Goal: Information Seeking & Learning: Learn about a topic

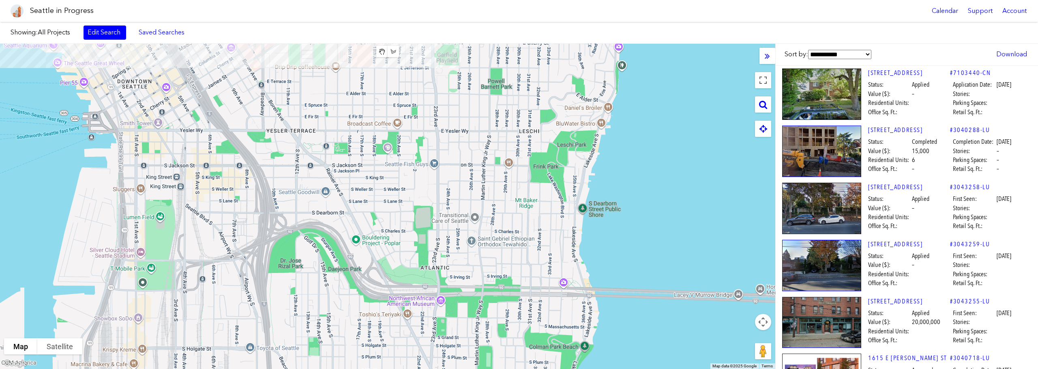
drag, startPoint x: 736, startPoint y: 291, endPoint x: 347, endPoint y: -49, distance: 516.5
click at [347, 0] on html "Seattle in Progress Calendar Support Account About [GEOGRAPHIC_DATA] in Progres…" at bounding box center [519, 184] width 1038 height 369
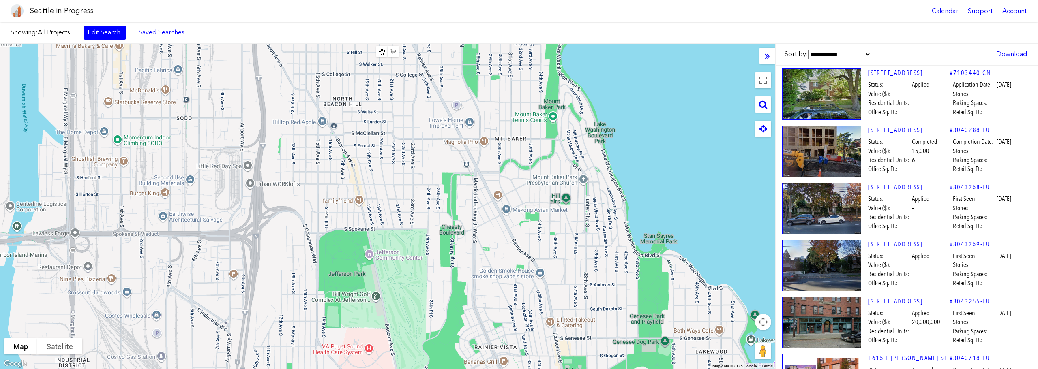
drag, startPoint x: 484, startPoint y: 315, endPoint x: 462, endPoint y: -6, distance: 321.6
click at [462, 0] on html "Seattle in Progress Calendar Support Account About [GEOGRAPHIC_DATA] in Progres…" at bounding box center [519, 184] width 1038 height 369
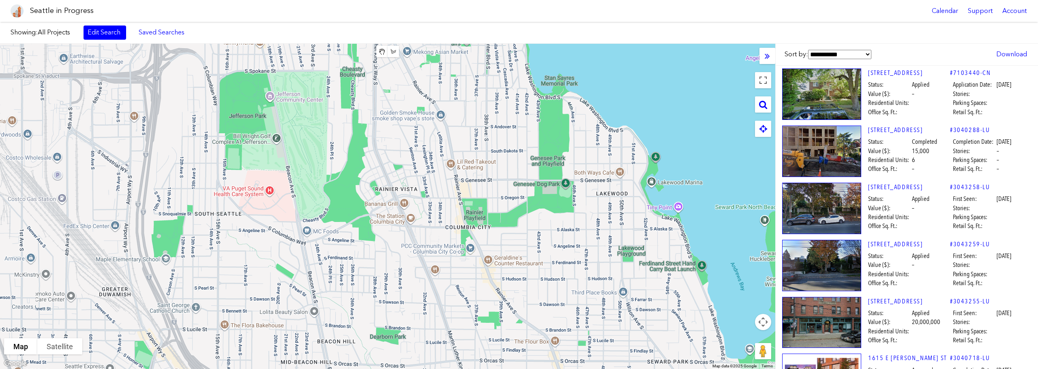
drag, startPoint x: 596, startPoint y: 288, endPoint x: 498, endPoint y: 133, distance: 183.4
click at [498, 133] on div at bounding box center [387, 207] width 775 height 326
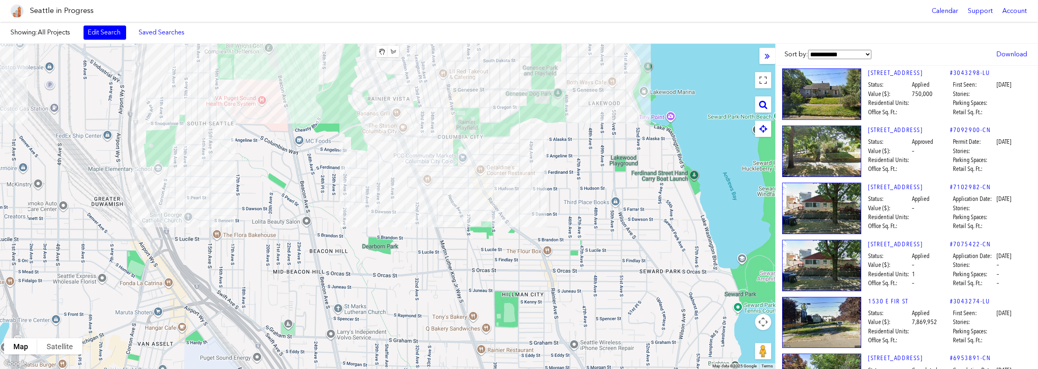
drag, startPoint x: 530, startPoint y: 219, endPoint x: 578, endPoint y: 349, distance: 138.8
click at [522, 159] on div at bounding box center [387, 207] width 775 height 326
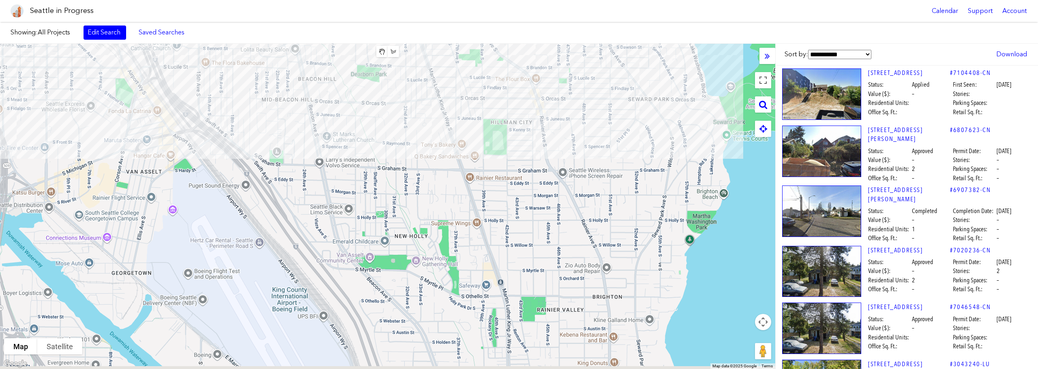
drag, startPoint x: 582, startPoint y: 348, endPoint x: 575, endPoint y: 187, distance: 161.6
click at [575, 187] on div at bounding box center [387, 207] width 775 height 326
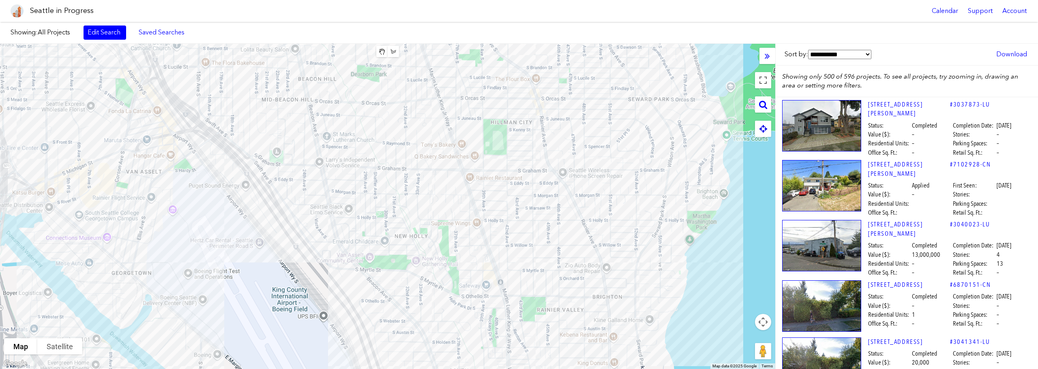
click at [766, 128] on icon at bounding box center [764, 129] width 8 height 9
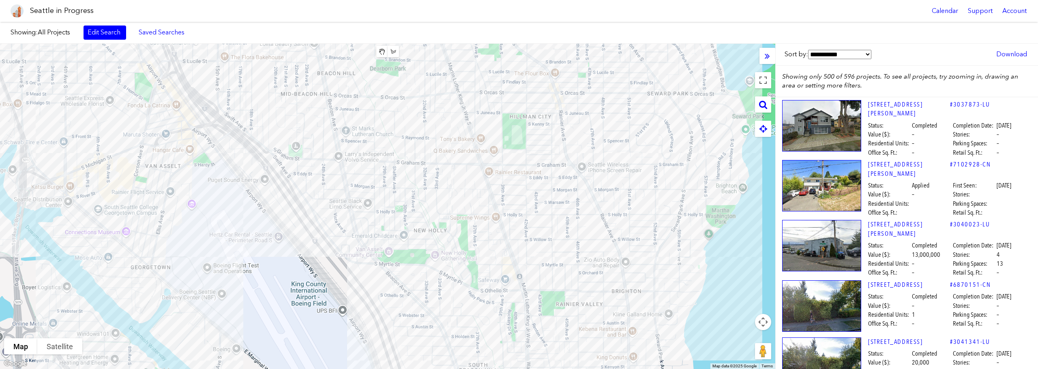
drag, startPoint x: 593, startPoint y: 247, endPoint x: 612, endPoint y: 247, distance: 19.1
click at [612, 247] on div at bounding box center [387, 207] width 775 height 326
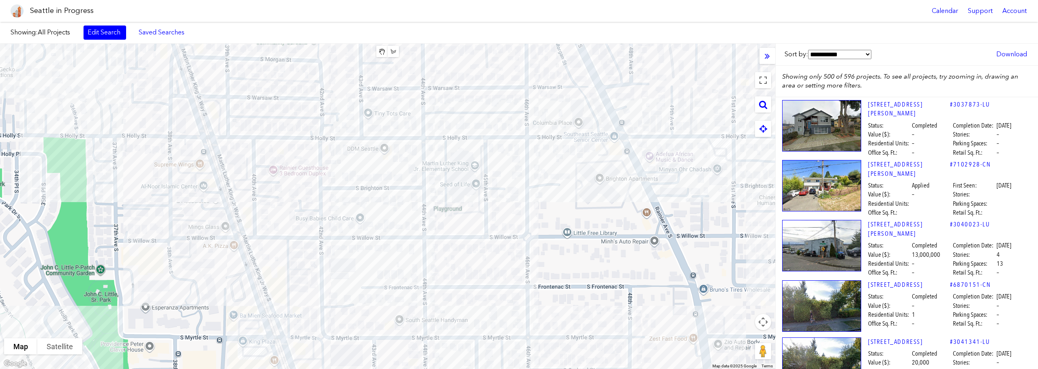
drag, startPoint x: 588, startPoint y: 218, endPoint x: 623, endPoint y: 219, distance: 35.3
click at [623, 219] on div at bounding box center [387, 207] width 775 height 326
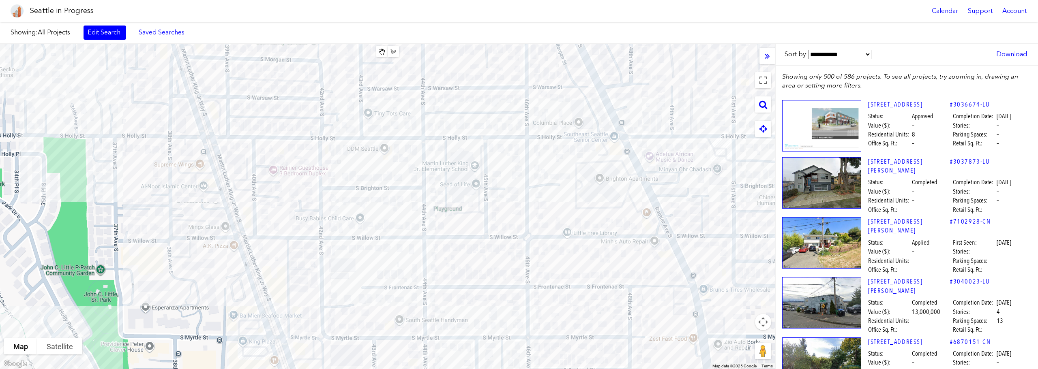
click at [614, 192] on div at bounding box center [387, 207] width 775 height 326
drag, startPoint x: 544, startPoint y: 163, endPoint x: 563, endPoint y: 170, distance: 19.2
click at [563, 170] on div at bounding box center [387, 207] width 775 height 326
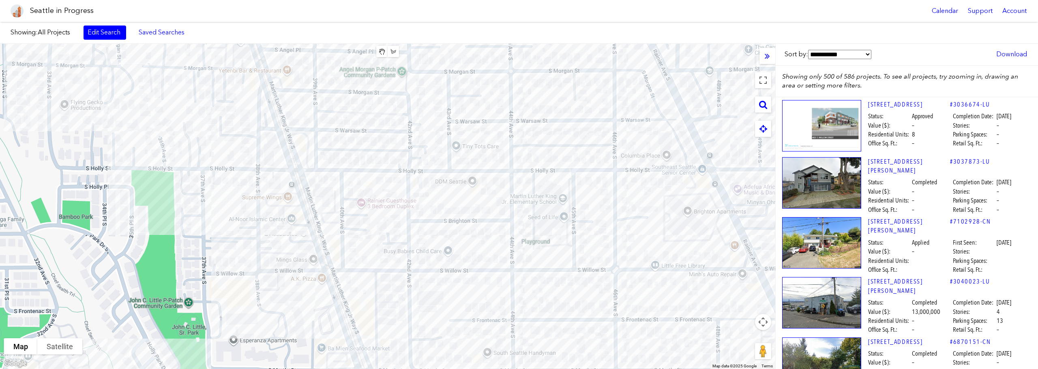
drag, startPoint x: 471, startPoint y: 150, endPoint x: 558, endPoint y: 183, distance: 92.8
click at [558, 183] on div at bounding box center [387, 207] width 775 height 326
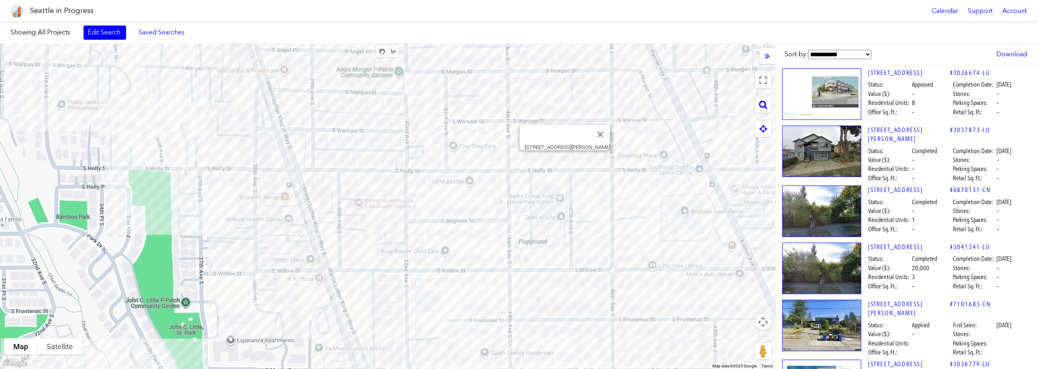
click at [567, 159] on div "[STREET_ADDRESS][PERSON_NAME]" at bounding box center [387, 207] width 775 height 326
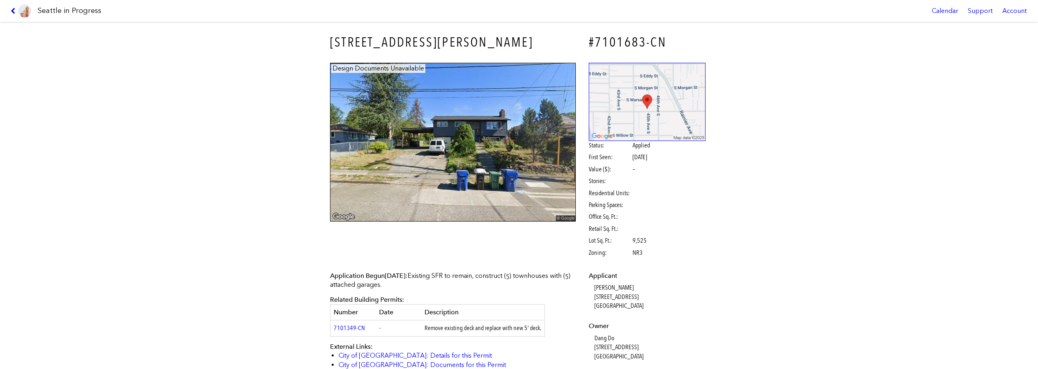
click at [13, 15] on link at bounding box center [20, 11] width 27 height 22
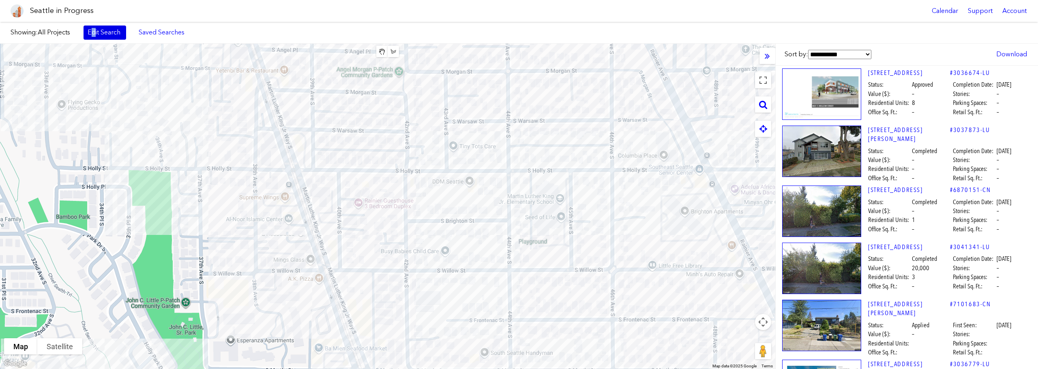
click at [93, 34] on link "Edit Search" at bounding box center [105, 33] width 43 height 14
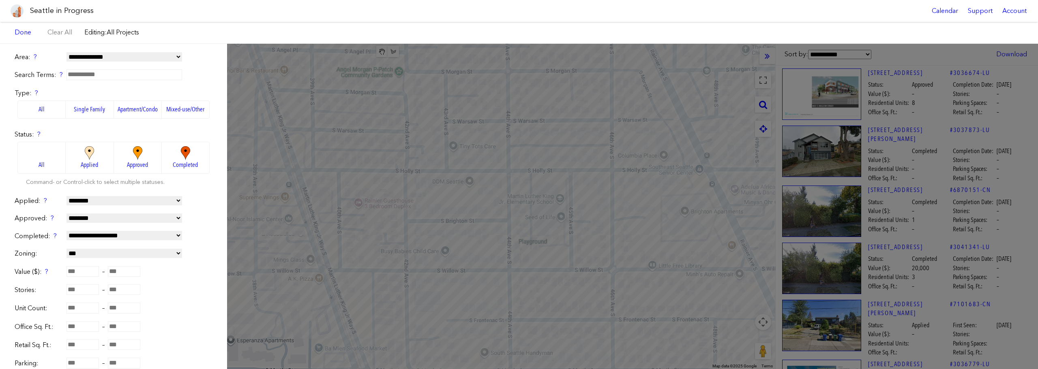
click at [89, 155] on img at bounding box center [89, 153] width 22 height 14
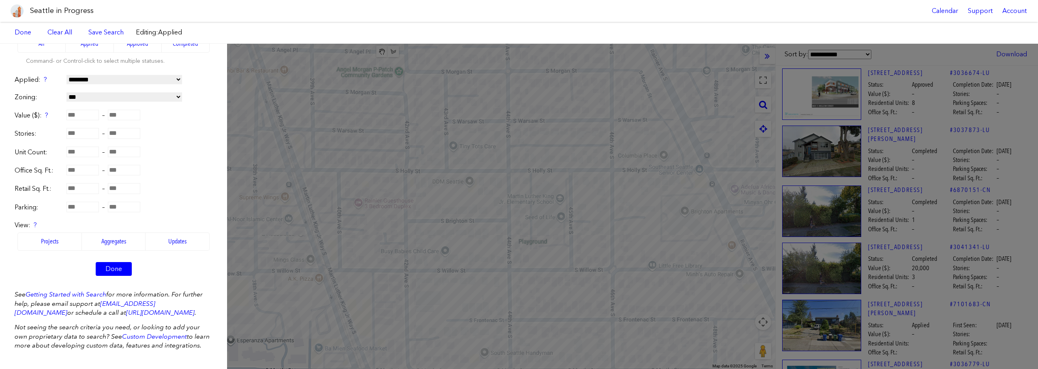
scroll to position [130, 0]
click at [112, 262] on link "Done" at bounding box center [114, 269] width 36 height 14
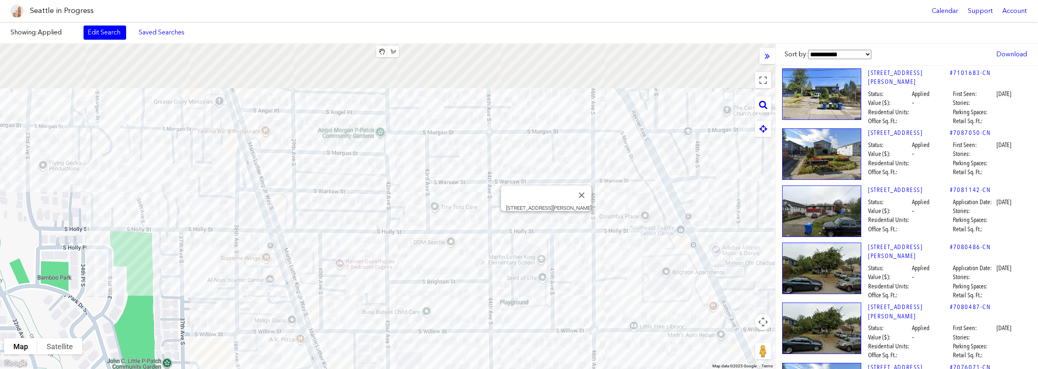
drag, startPoint x: 697, startPoint y: 174, endPoint x: 629, endPoint y: 344, distance: 182.8
click at [629, 369] on html "Seattle in Progress Calendar Support Account About [GEOGRAPHIC_DATA] in Progres…" at bounding box center [519, 184] width 1038 height 369
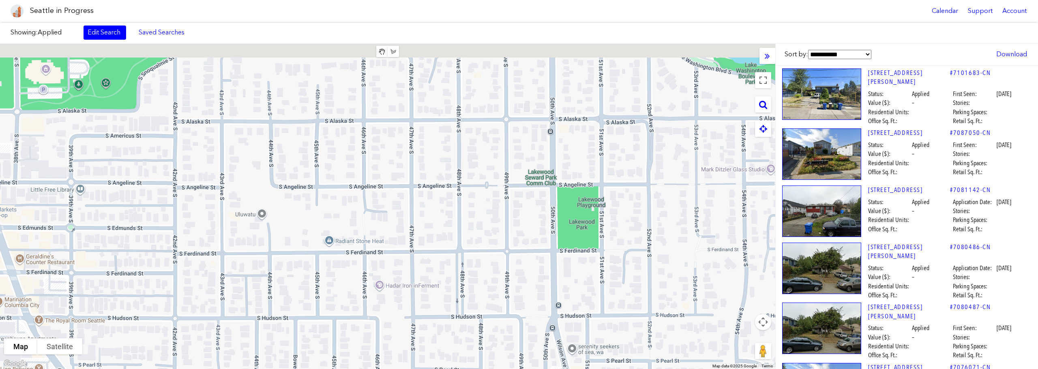
drag, startPoint x: 520, startPoint y: 248, endPoint x: 563, endPoint y: 342, distance: 103.8
click at [566, 344] on div "[STREET_ADDRESS][PERSON_NAME]" at bounding box center [387, 207] width 775 height 326
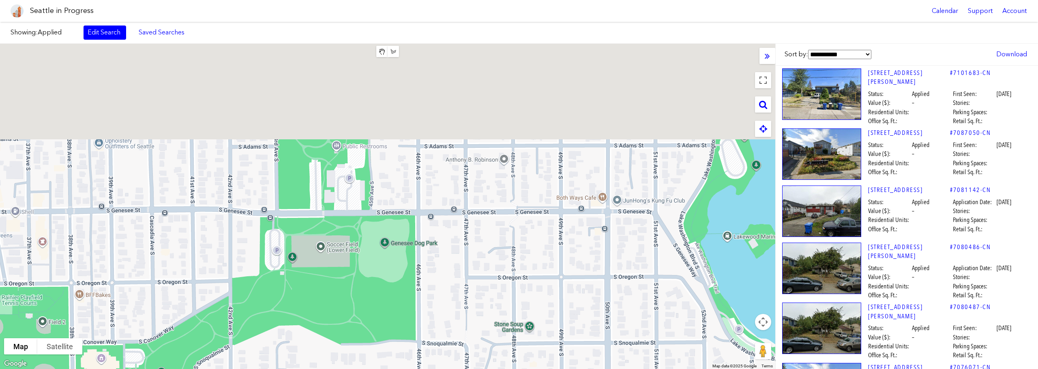
drag, startPoint x: 484, startPoint y: 303, endPoint x: 480, endPoint y: 360, distance: 56.9
click at [480, 360] on div "[STREET_ADDRESS][PERSON_NAME]" at bounding box center [387, 207] width 775 height 326
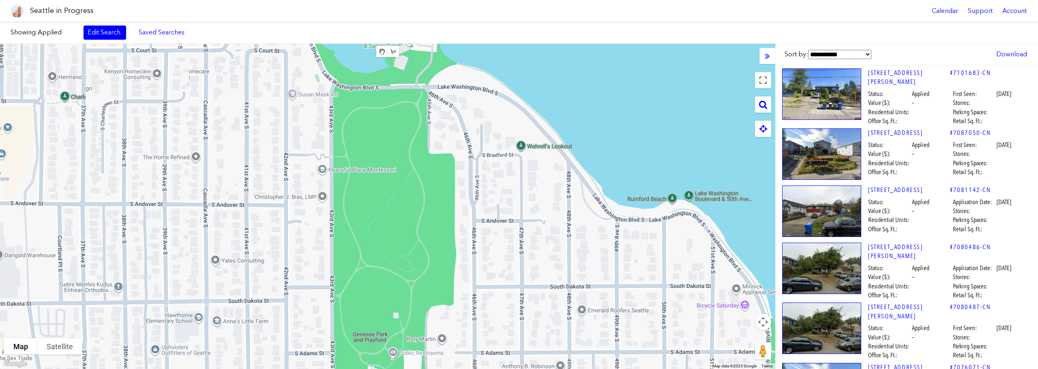
drag, startPoint x: 534, startPoint y: 251, endPoint x: 633, endPoint y: 331, distance: 127.5
click at [633, 331] on div at bounding box center [387, 207] width 775 height 326
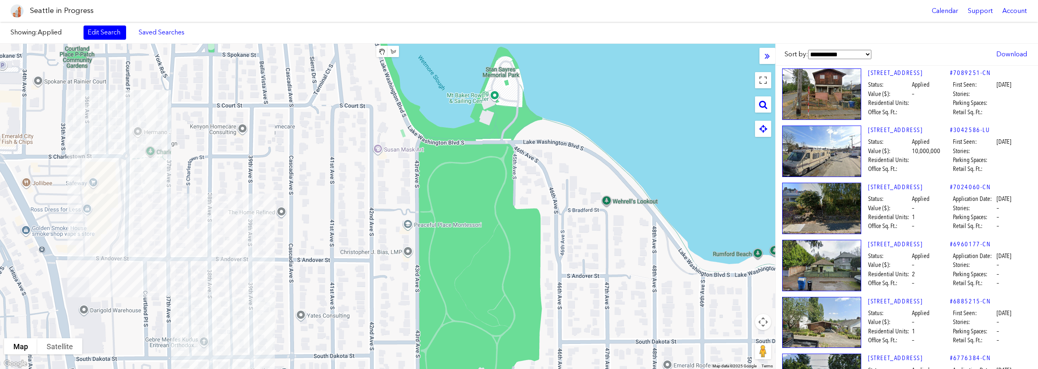
drag, startPoint x: 366, startPoint y: 159, endPoint x: 629, endPoint y: 356, distance: 329.2
click at [629, 356] on div at bounding box center [387, 207] width 775 height 326
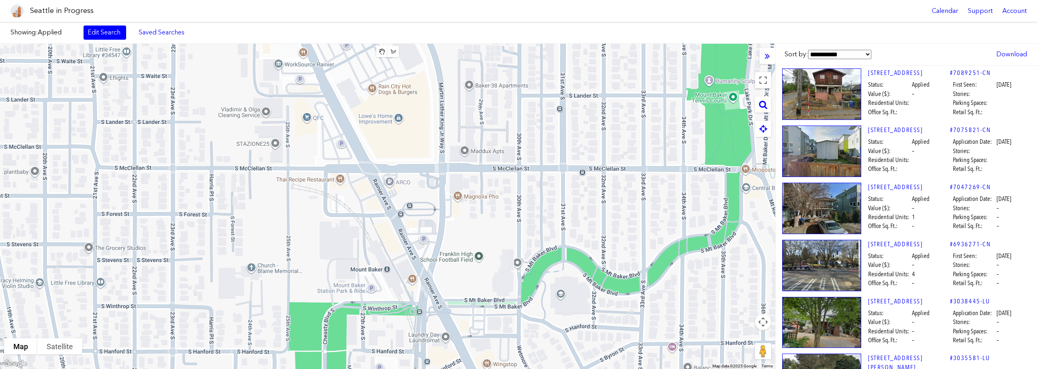
drag, startPoint x: 603, startPoint y: 271, endPoint x: 473, endPoint y: 336, distance: 145.5
click at [473, 336] on div at bounding box center [387, 207] width 775 height 326
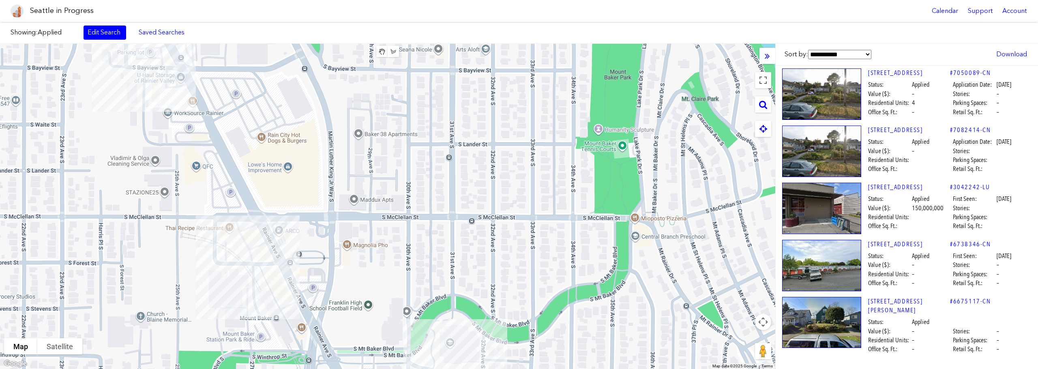
drag, startPoint x: 522, startPoint y: 262, endPoint x: 410, endPoint y: 311, distance: 121.9
click at [410, 311] on div at bounding box center [387, 207] width 775 height 326
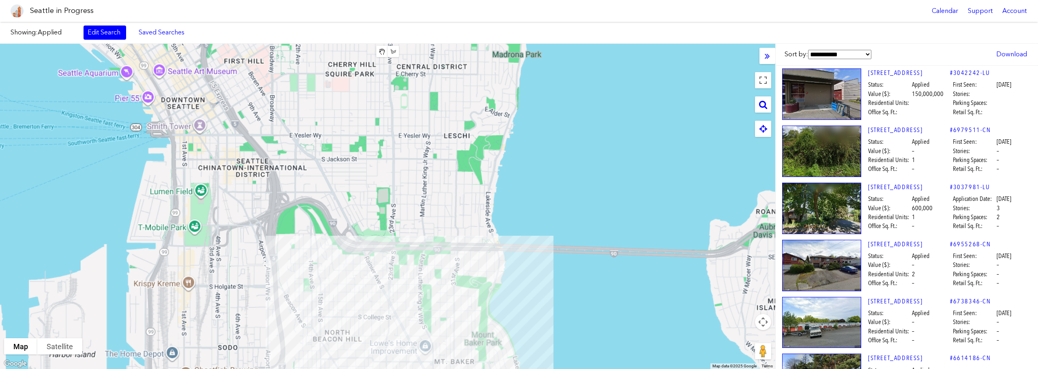
drag, startPoint x: 426, startPoint y: 222, endPoint x: 459, endPoint y: 333, distance: 116.0
click at [459, 333] on div at bounding box center [387, 207] width 775 height 326
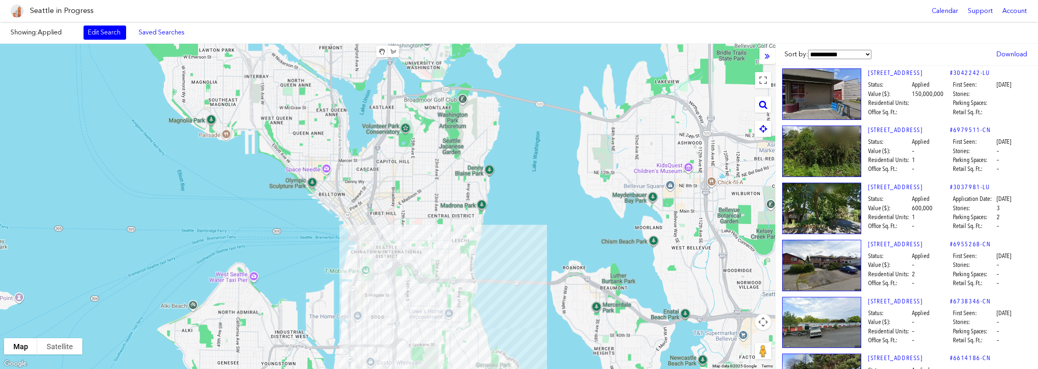
drag, startPoint x: 444, startPoint y: 198, endPoint x: 451, endPoint y: 228, distance: 30.8
click at [451, 228] on div at bounding box center [387, 207] width 775 height 326
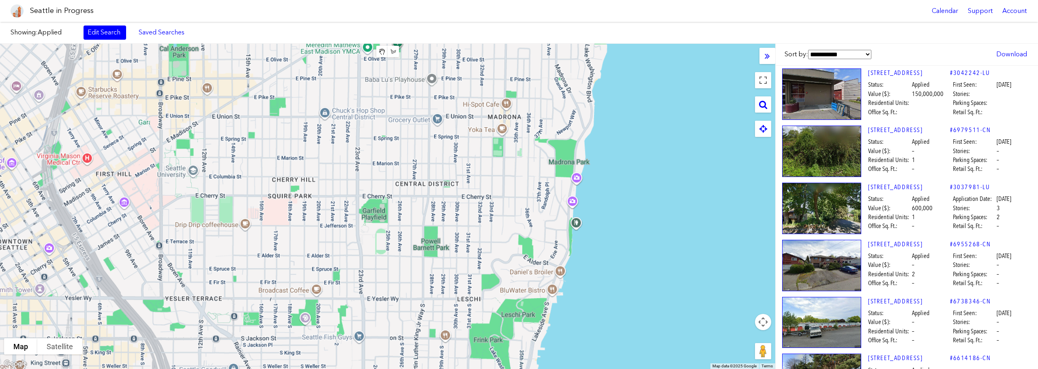
drag, startPoint x: 458, startPoint y: 223, endPoint x: 460, endPoint y: 207, distance: 15.9
click at [460, 207] on div at bounding box center [387, 207] width 775 height 326
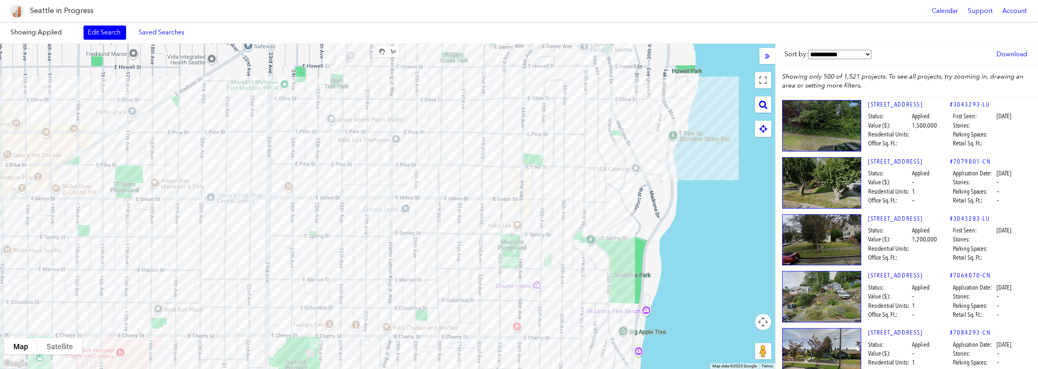
drag, startPoint x: 487, startPoint y: 204, endPoint x: 468, endPoint y: 331, distance: 128.0
click at [468, 330] on div at bounding box center [387, 207] width 775 height 326
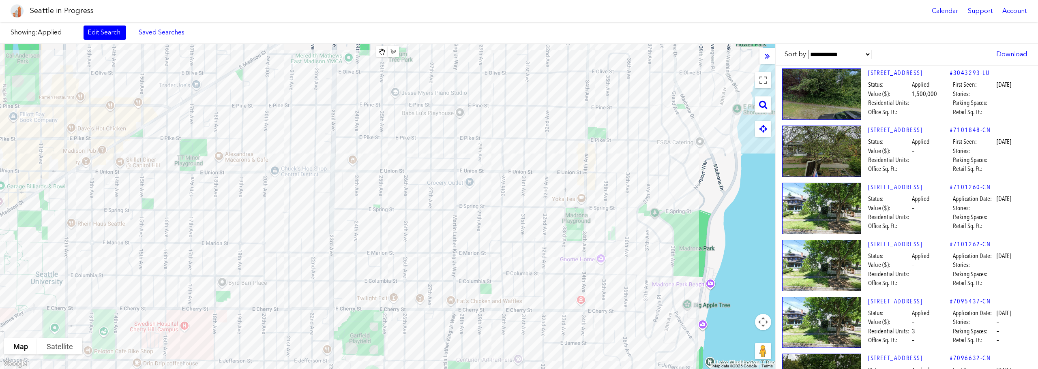
drag, startPoint x: 498, startPoint y: 243, endPoint x: 564, endPoint y: 214, distance: 71.7
click at [564, 214] on div at bounding box center [387, 207] width 775 height 326
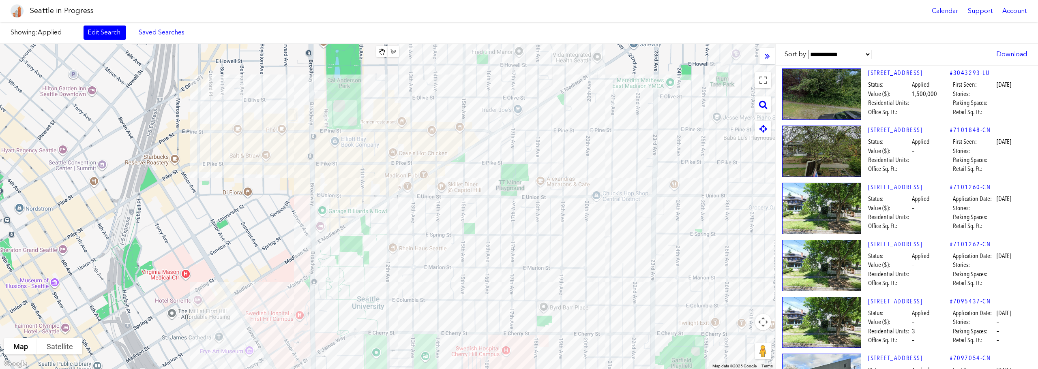
drag, startPoint x: 318, startPoint y: 185, endPoint x: 642, endPoint y: 210, distance: 324.2
click at [642, 210] on div at bounding box center [387, 207] width 775 height 326
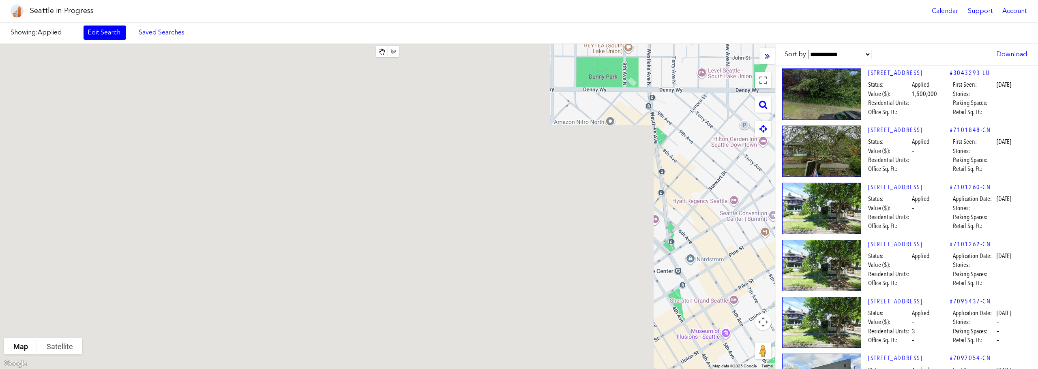
click at [888, 217] on div "**********" at bounding box center [519, 207] width 1038 height 326
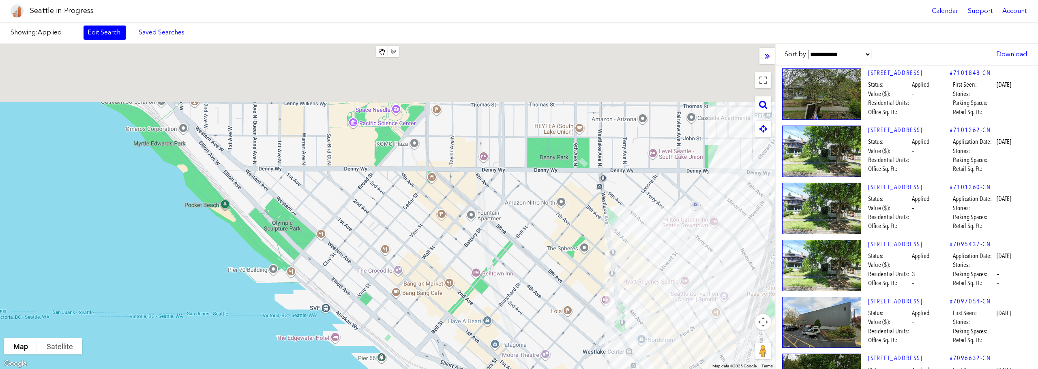
drag, startPoint x: 537, startPoint y: 277, endPoint x: 452, endPoint y: 389, distance: 140.4
click at [452, 369] on html "Seattle in Progress Calendar Support Account About [GEOGRAPHIC_DATA] in Progres…" at bounding box center [519, 184] width 1038 height 369
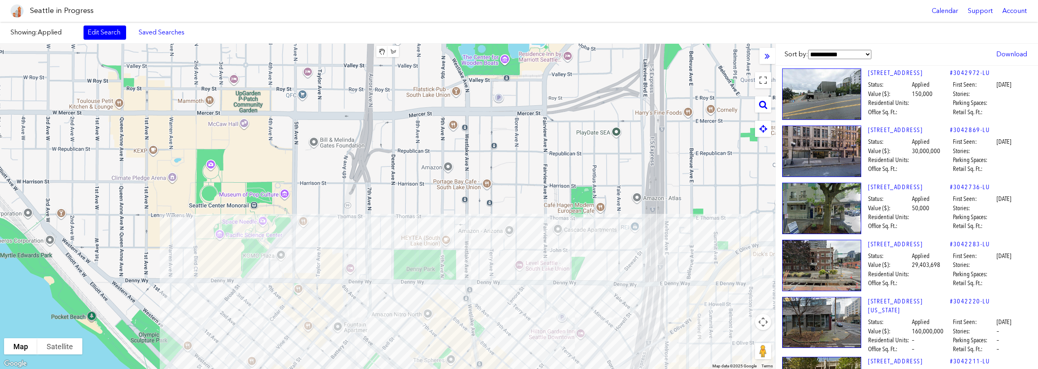
drag, startPoint x: 542, startPoint y: 160, endPoint x: 429, endPoint y: 387, distance: 253.9
click at [429, 369] on html "Seattle in Progress Calendar Support Account About [GEOGRAPHIC_DATA] in Progres…" at bounding box center [519, 184] width 1038 height 369
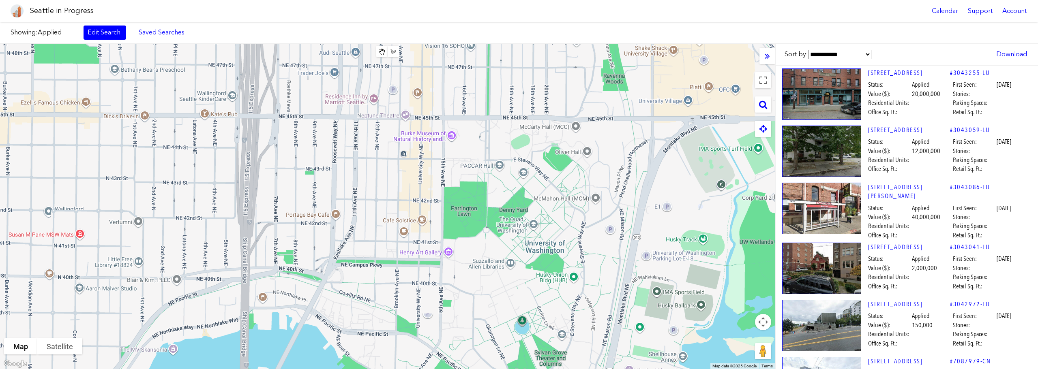
click at [749, 260] on div at bounding box center [387, 207] width 775 height 326
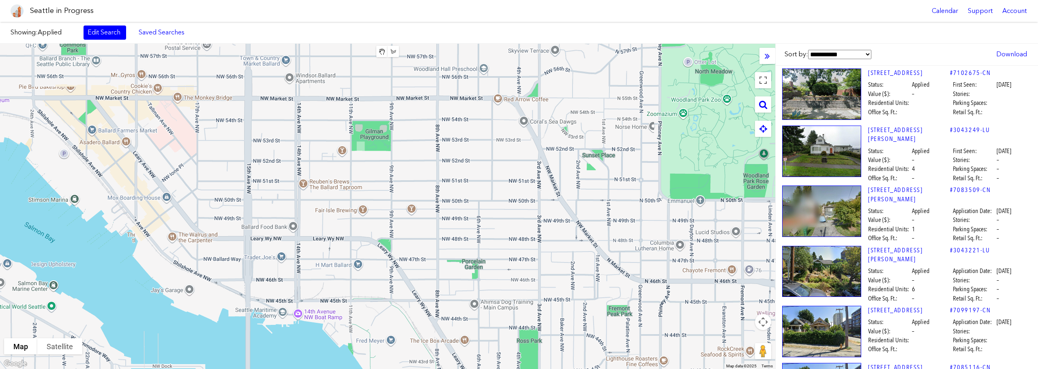
drag, startPoint x: 512, startPoint y: 235, endPoint x: 395, endPoint y: 223, distance: 117.9
click at [395, 223] on div at bounding box center [387, 207] width 775 height 326
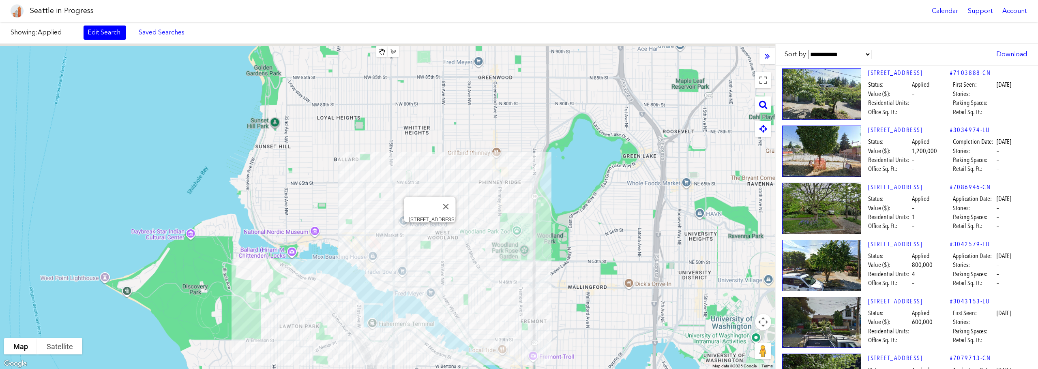
drag, startPoint x: 484, startPoint y: 179, endPoint x: 450, endPoint y: 259, distance: 86.7
click at [450, 259] on div "[STREET_ADDRESS]" at bounding box center [387, 207] width 775 height 326
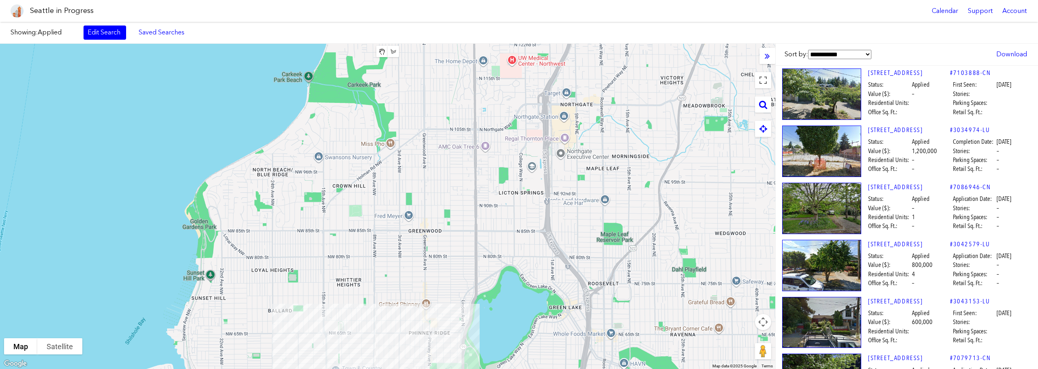
drag, startPoint x: 457, startPoint y: 185, endPoint x: 403, endPoint y: 313, distance: 138.1
click at [403, 313] on div at bounding box center [387, 207] width 775 height 326
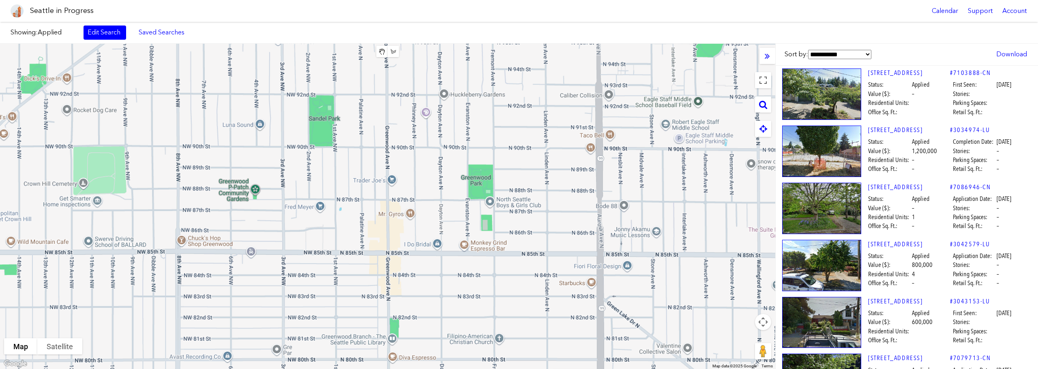
drag, startPoint x: 444, startPoint y: 225, endPoint x: 406, endPoint y: 308, distance: 91.3
click at [403, 316] on div at bounding box center [387, 207] width 775 height 326
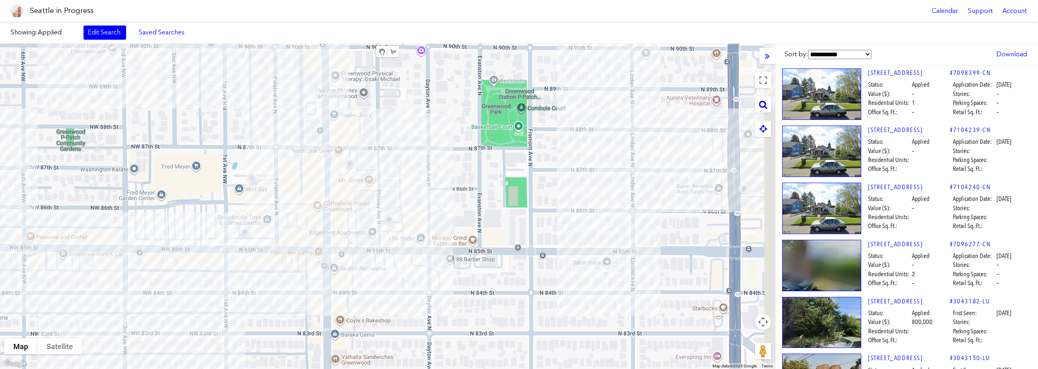
drag, startPoint x: 490, startPoint y: 207, endPoint x: 387, endPoint y: 222, distance: 104.4
click at [440, 290] on div at bounding box center [387, 207] width 775 height 326
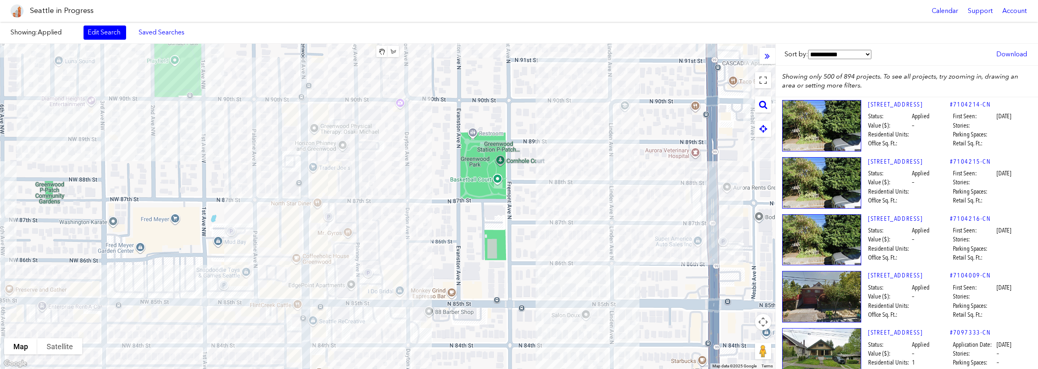
click at [356, 155] on div at bounding box center [387, 207] width 775 height 326
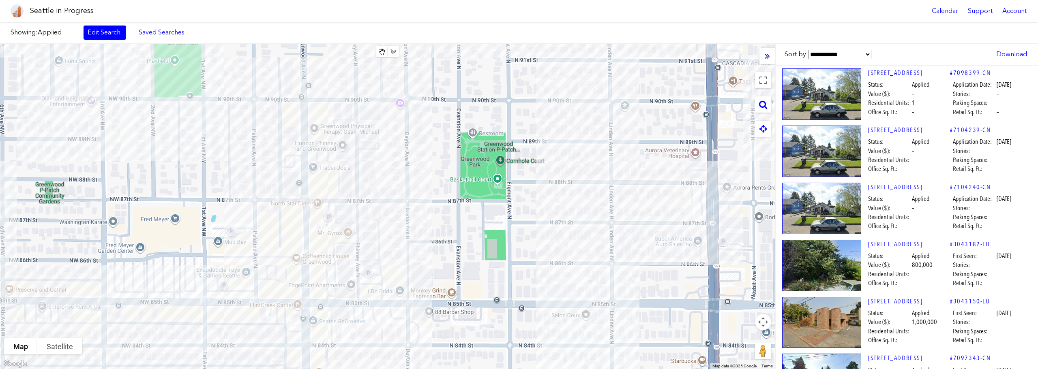
drag, startPoint x: 376, startPoint y: 156, endPoint x: 434, endPoint y: 160, distance: 58.5
click at [434, 160] on div at bounding box center [387, 207] width 775 height 326
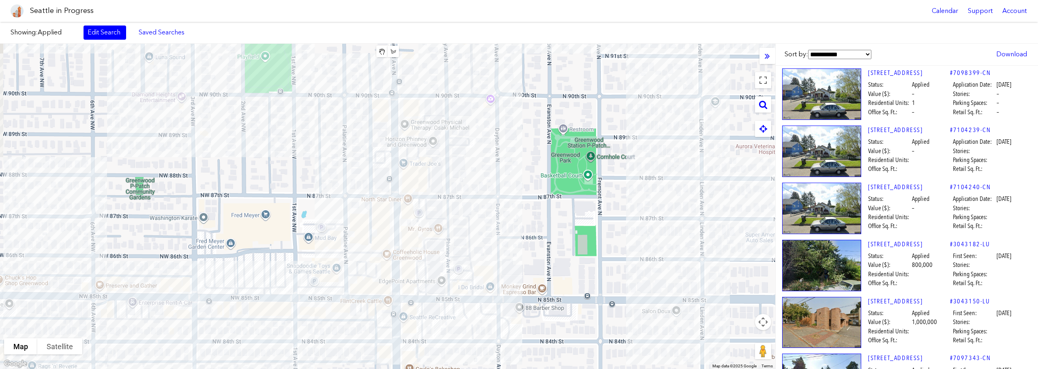
drag, startPoint x: 227, startPoint y: 153, endPoint x: 305, endPoint y: 150, distance: 77.9
click at [305, 150] on div at bounding box center [387, 207] width 775 height 326
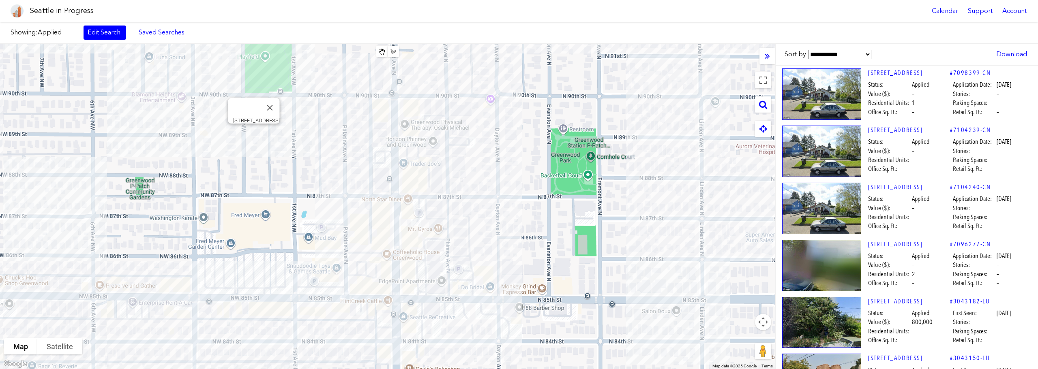
click at [251, 133] on div "[STREET_ADDRESS]" at bounding box center [387, 207] width 775 height 326
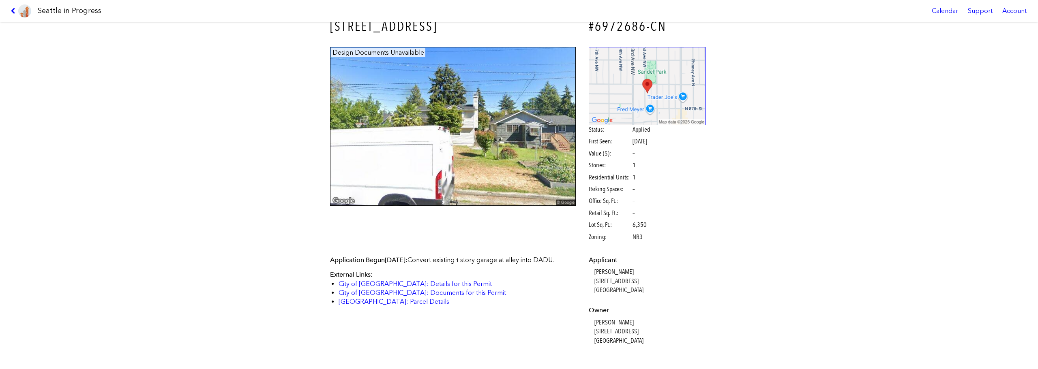
scroll to position [15, 0]
click at [12, 10] on icon at bounding box center [15, 11] width 8 height 6
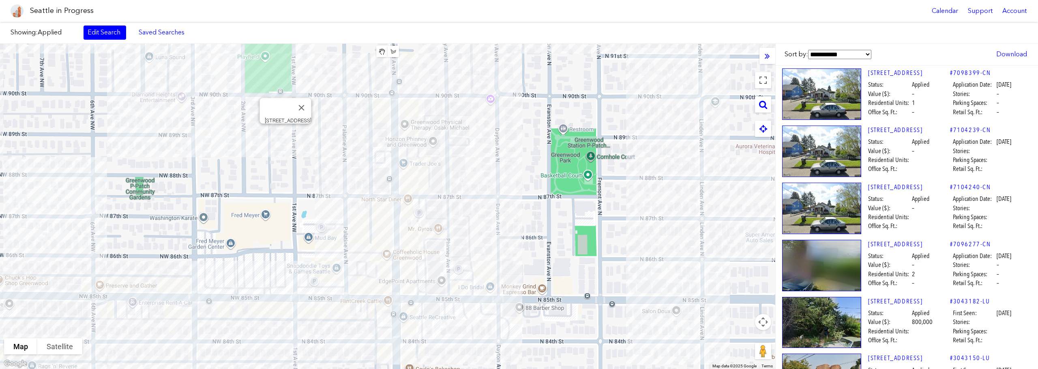
click at [288, 133] on div "[STREET_ADDRESS]" at bounding box center [387, 207] width 775 height 326
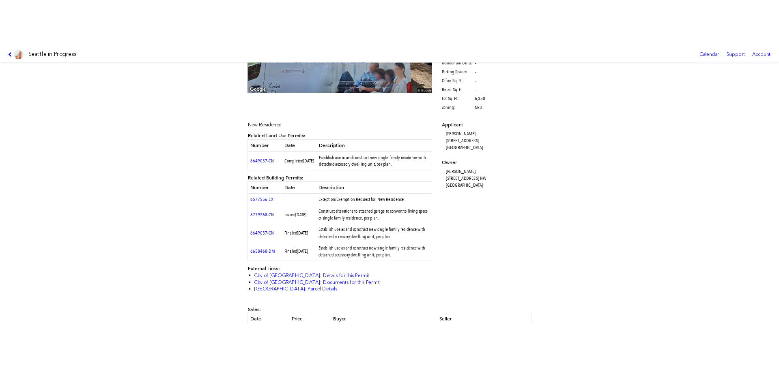
scroll to position [160, 0]
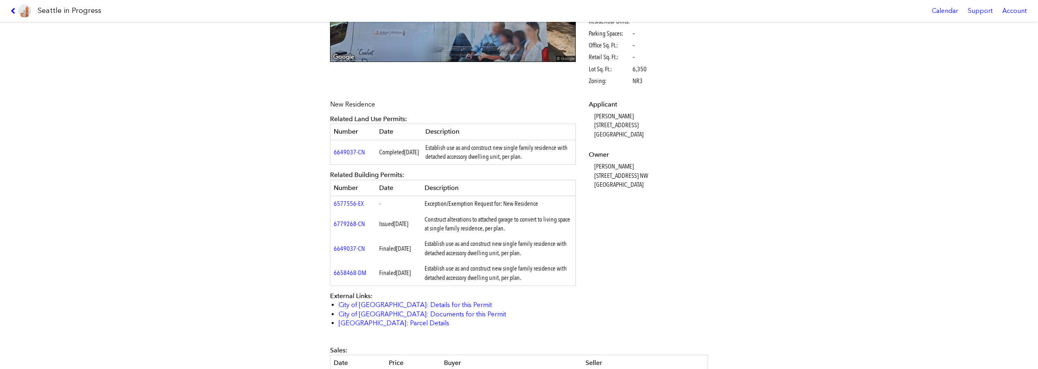
click at [19, 12] on img at bounding box center [24, 10] width 13 height 13
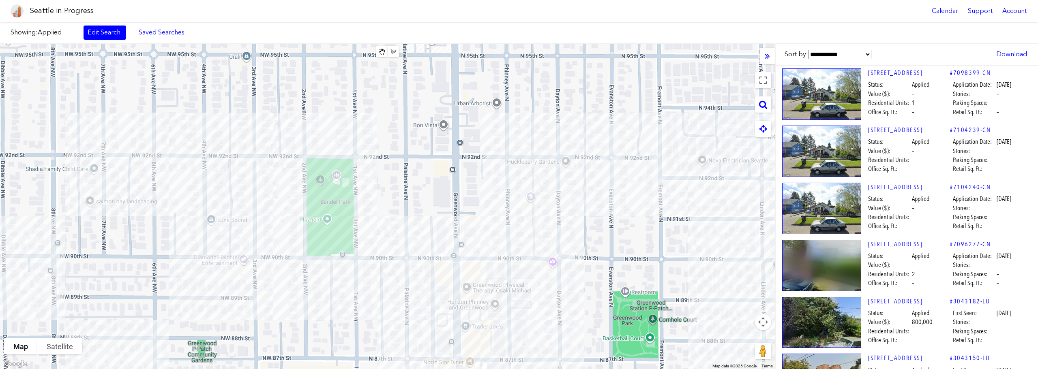
drag, startPoint x: 625, startPoint y: 191, endPoint x: 668, endPoint y: 303, distance: 120.6
click at [668, 303] on div at bounding box center [387, 207] width 775 height 326
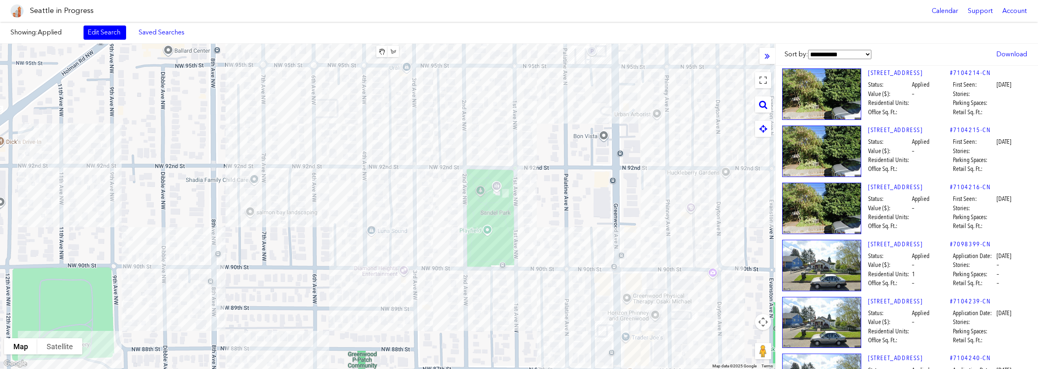
drag, startPoint x: 392, startPoint y: 197, endPoint x: 573, endPoint y: 210, distance: 181.4
click at [573, 210] on div at bounding box center [387, 207] width 775 height 326
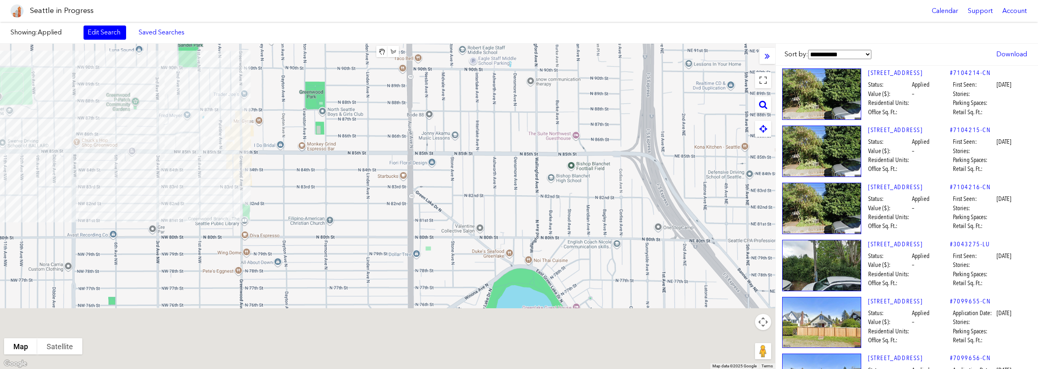
drag, startPoint x: 622, startPoint y: 147, endPoint x: 157, endPoint y: 95, distance: 467.7
click at [157, 95] on div at bounding box center [387, 207] width 775 height 326
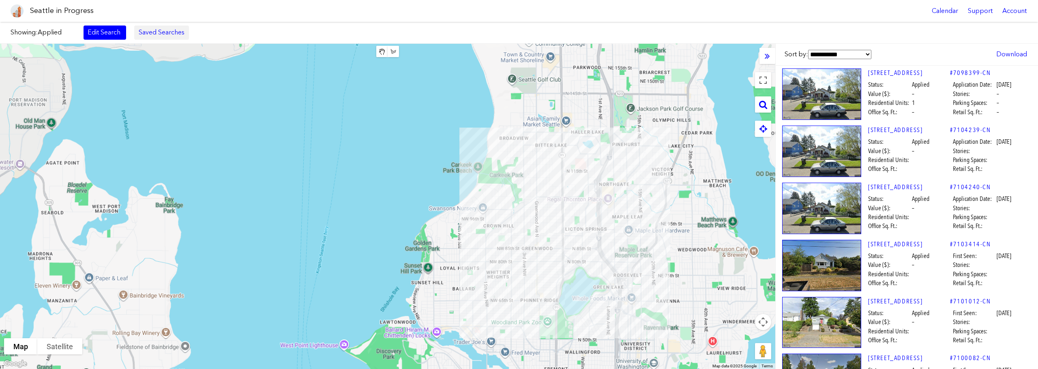
drag, startPoint x: 638, startPoint y: 278, endPoint x: 144, endPoint y: 38, distance: 548.7
click at [144, 38] on div "Showing: Applied Edit Search Saved Searches Added to Saved Searches Done Clear …" at bounding box center [519, 196] width 1038 height 348
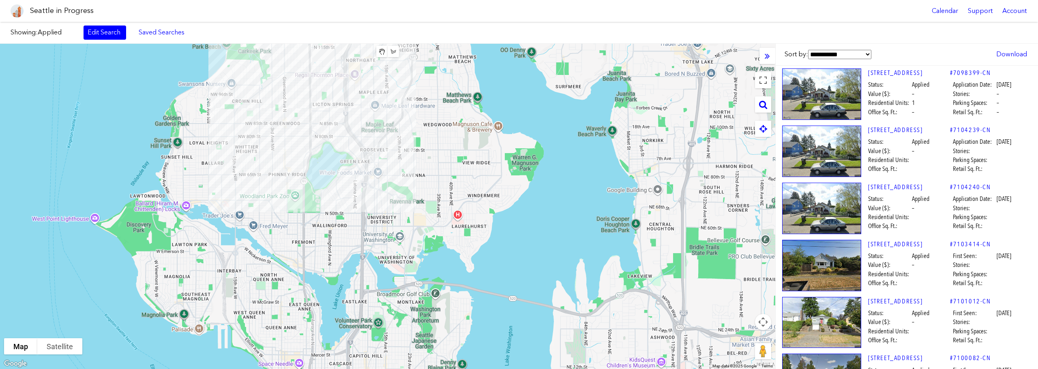
drag, startPoint x: 627, startPoint y: 247, endPoint x: 383, endPoint y: 126, distance: 271.5
click at [382, 125] on div at bounding box center [387, 207] width 775 height 326
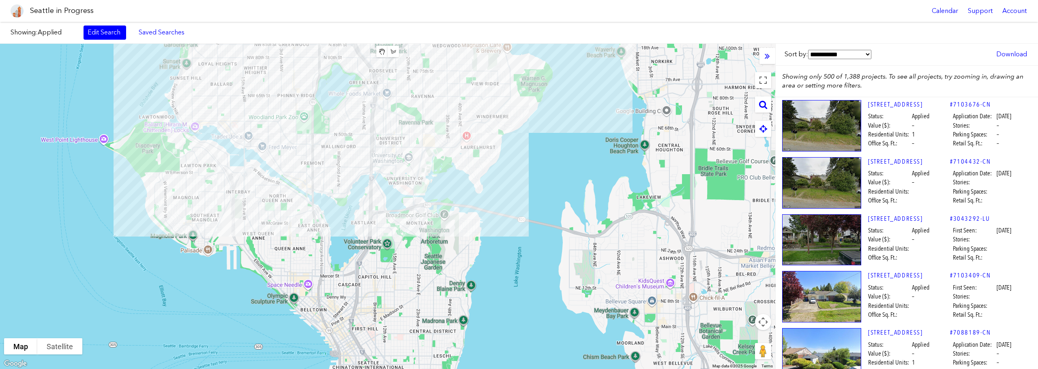
drag, startPoint x: 460, startPoint y: 189, endPoint x: 463, endPoint y: 122, distance: 67.4
click at [463, 122] on div at bounding box center [387, 207] width 775 height 326
click at [481, 126] on div at bounding box center [387, 207] width 775 height 326
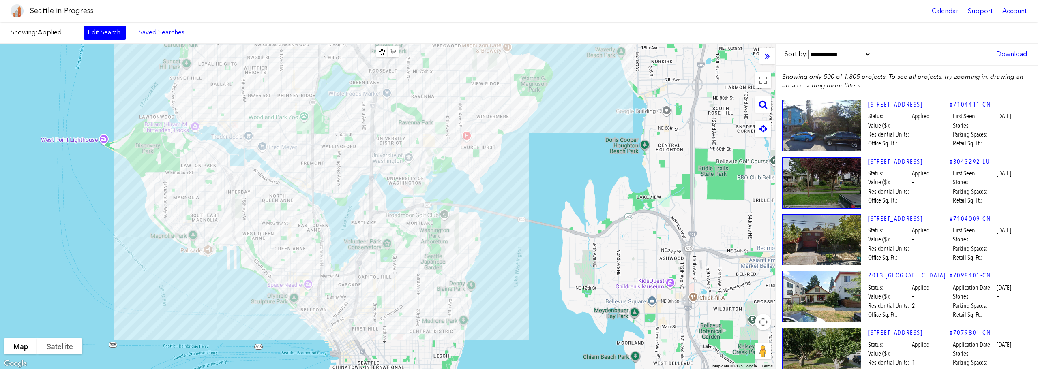
click at [527, 148] on div at bounding box center [387, 207] width 775 height 326
click at [511, 200] on div at bounding box center [387, 207] width 775 height 326
click at [498, 225] on div at bounding box center [387, 207] width 775 height 326
drag, startPoint x: 415, startPoint y: 322, endPoint x: 418, endPoint y: 253, distance: 69.0
click at [418, 253] on div at bounding box center [387, 207] width 775 height 326
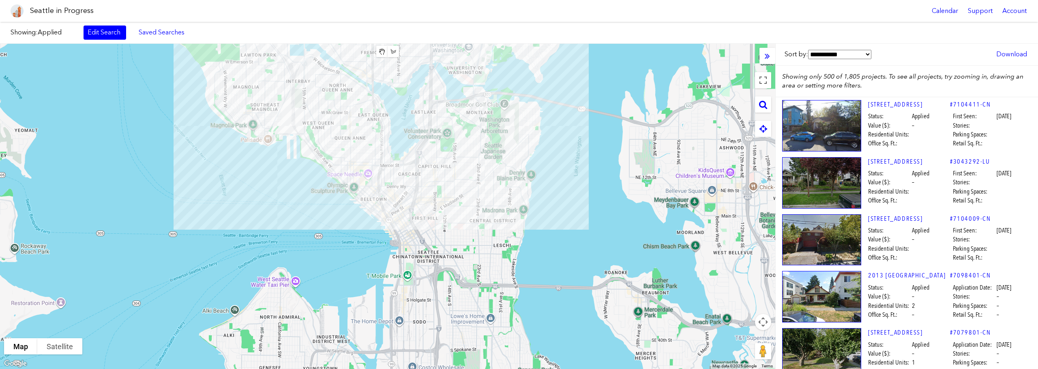
drag, startPoint x: 640, startPoint y: 275, endPoint x: 647, endPoint y: 174, distance: 100.5
click at [711, 160] on div at bounding box center [387, 207] width 775 height 326
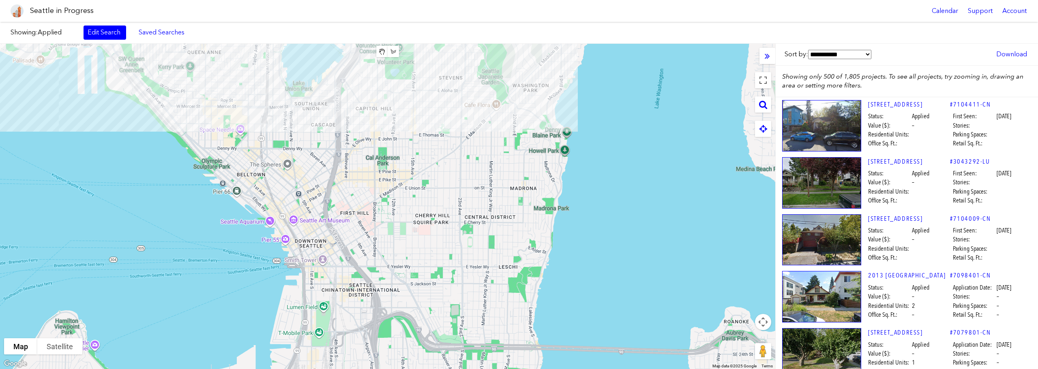
drag, startPoint x: 495, startPoint y: 228, endPoint x: 488, endPoint y: 245, distance: 18.0
click at [488, 245] on div at bounding box center [387, 207] width 775 height 326
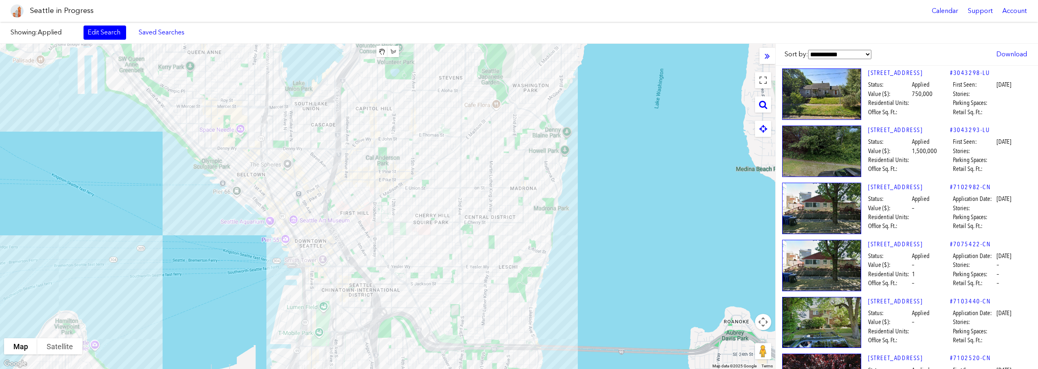
click at [475, 262] on div at bounding box center [387, 207] width 775 height 326
drag, startPoint x: 496, startPoint y: 242, endPoint x: 477, endPoint y: 262, distance: 27.5
click at [477, 262] on div at bounding box center [387, 207] width 775 height 326
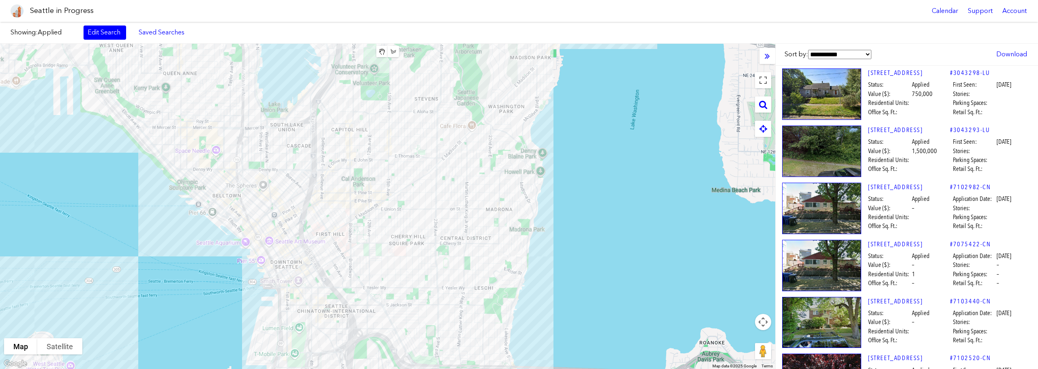
drag, startPoint x: 511, startPoint y: 215, endPoint x: 486, endPoint y: 236, distance: 32.5
click at [486, 236] on div at bounding box center [387, 207] width 775 height 326
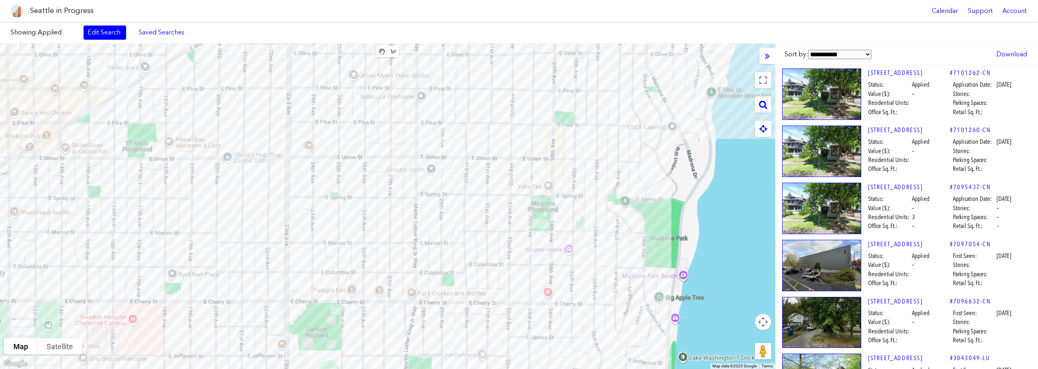
drag, startPoint x: 468, startPoint y: 247, endPoint x: 483, endPoint y: 270, distance: 27.2
click at [483, 270] on div at bounding box center [387, 207] width 775 height 326
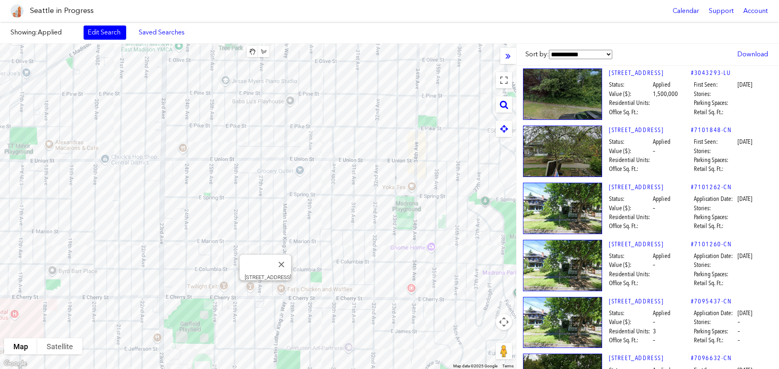
click at [276, 260] on button "Close" at bounding box center [281, 264] width 19 height 19
click at [92, 35] on link "Edit Search" at bounding box center [105, 33] width 43 height 14
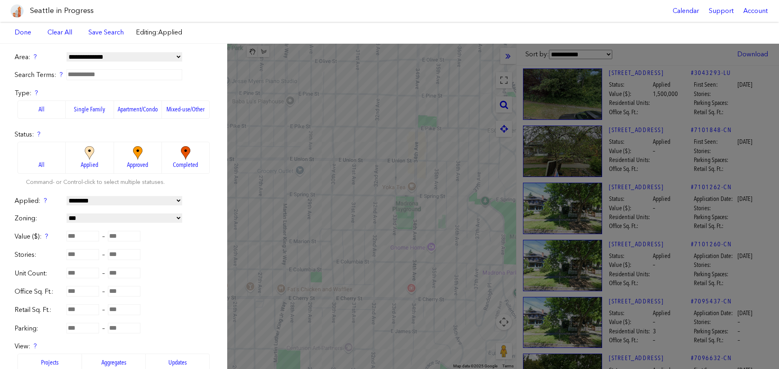
click at [96, 112] on label "Single Family" at bounding box center [90, 110] width 48 height 18
click at [28, 34] on link "Done" at bounding box center [23, 33] width 25 height 14
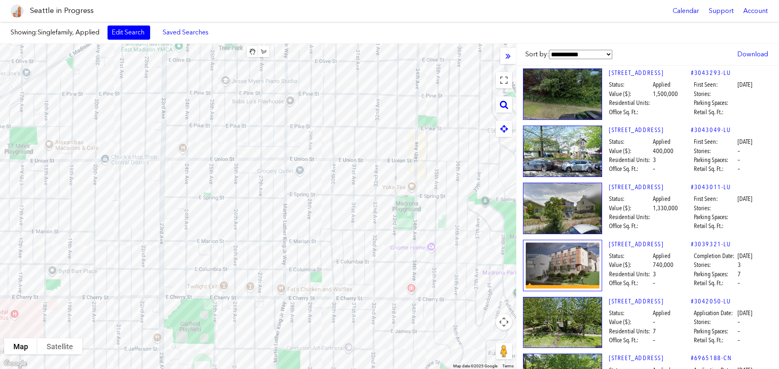
click at [127, 32] on link "Edit Search" at bounding box center [128, 33] width 43 height 14
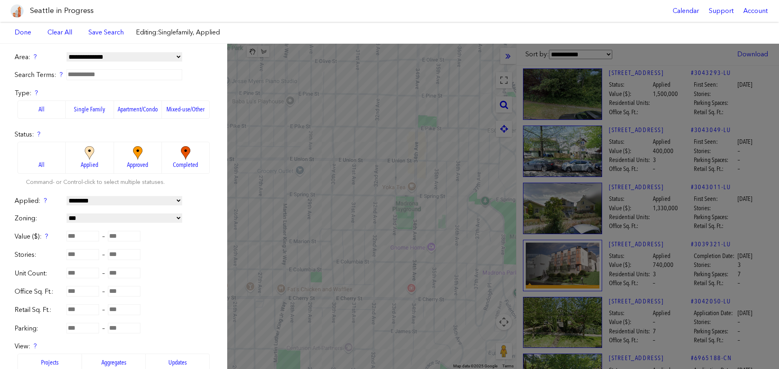
click at [40, 109] on label "All" at bounding box center [41, 110] width 48 height 18
click at [23, 33] on link "Done" at bounding box center [23, 33] width 25 height 14
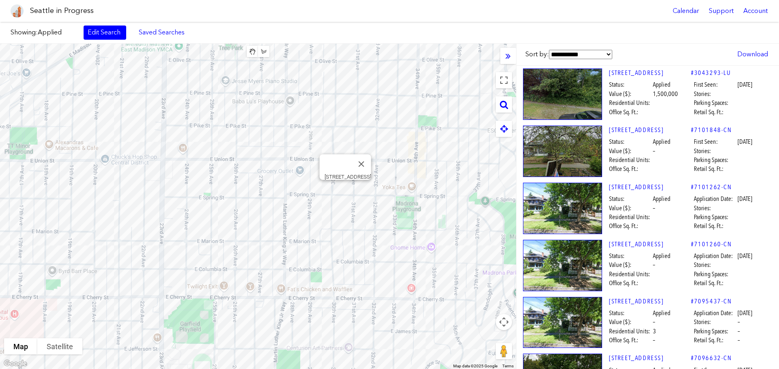
click at [348, 189] on div "[STREET_ADDRESS]" at bounding box center [258, 207] width 516 height 326
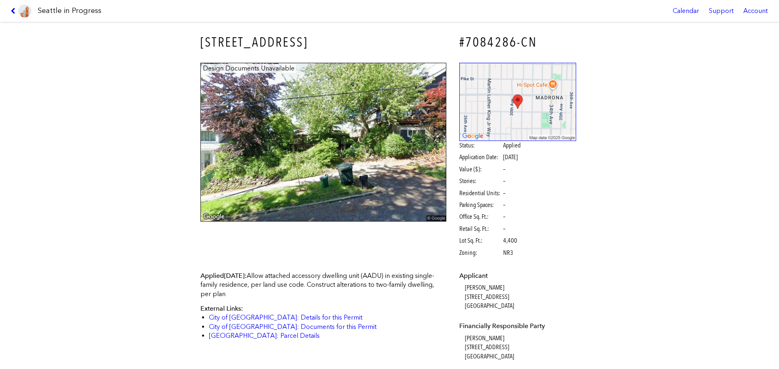
click at [11, 12] on icon at bounding box center [15, 11] width 8 height 6
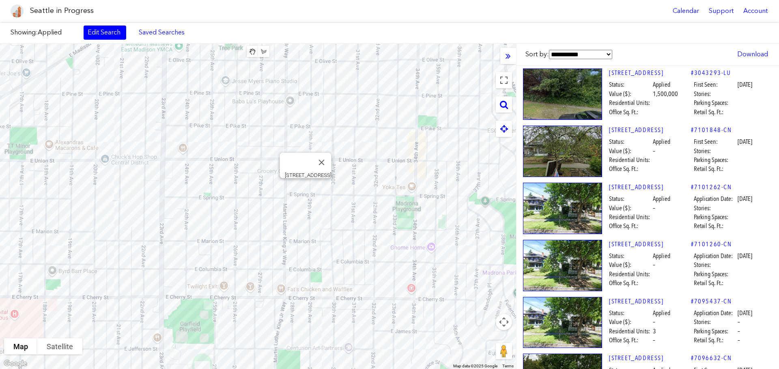
click at [303, 189] on div "[STREET_ADDRESS]" at bounding box center [258, 207] width 516 height 326
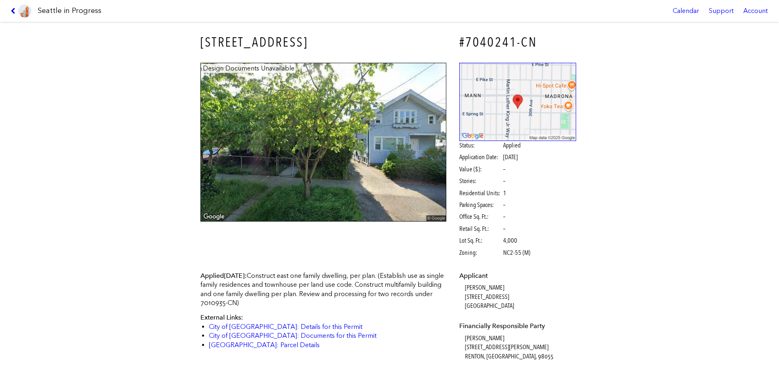
click at [12, 13] on icon at bounding box center [15, 11] width 8 height 6
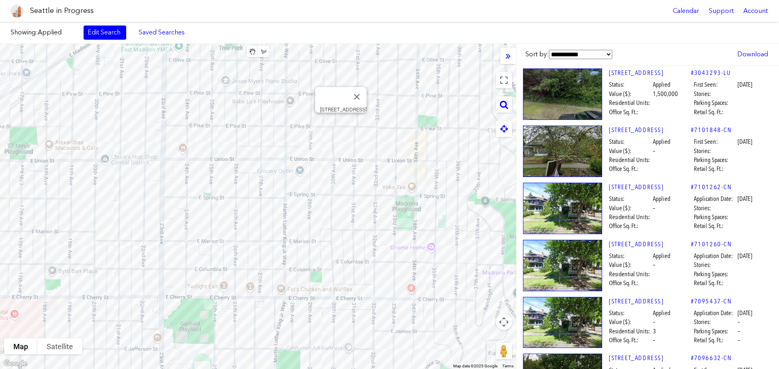
click at [340, 122] on div "[STREET_ADDRESS]" at bounding box center [258, 207] width 516 height 326
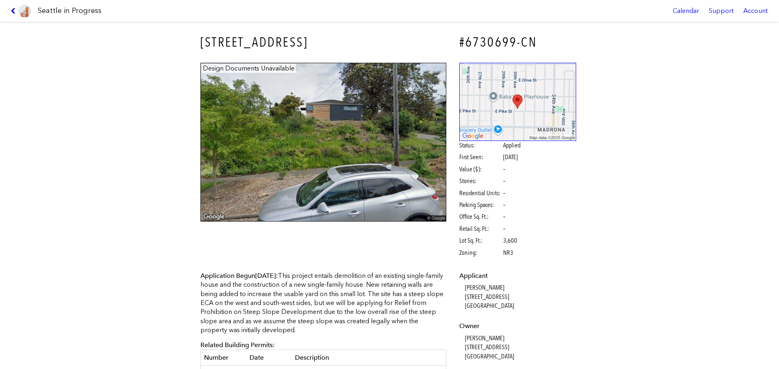
click at [13, 14] on icon at bounding box center [15, 11] width 8 height 6
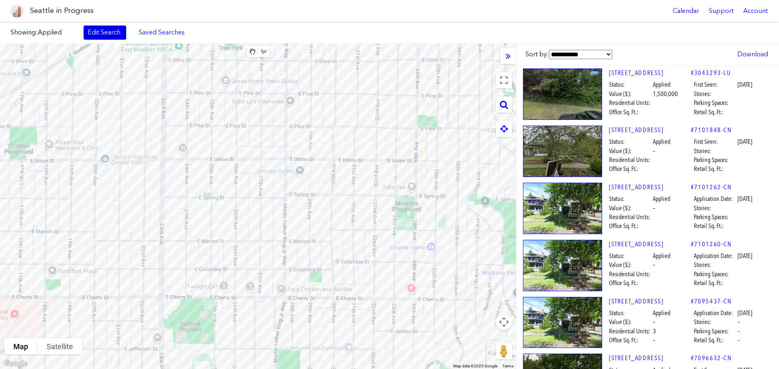
click at [109, 34] on link "Edit Search" at bounding box center [105, 33] width 43 height 14
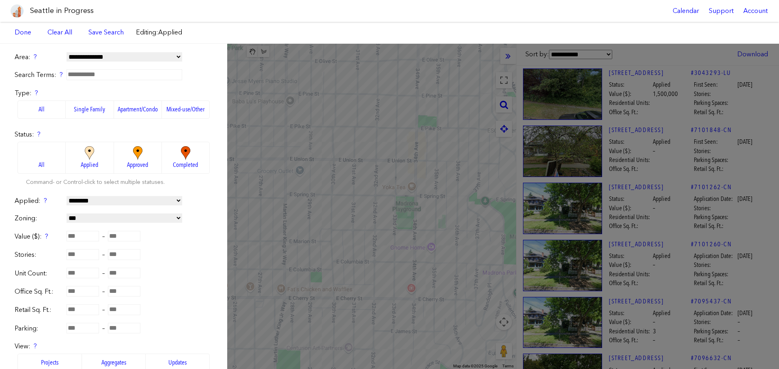
click at [134, 201] on select "**********" at bounding box center [125, 200] width 116 height 9
select select "*********"
click at [67, 196] on select "**********" at bounding box center [125, 200] width 116 height 9
click at [16, 32] on link "Done" at bounding box center [23, 33] width 25 height 14
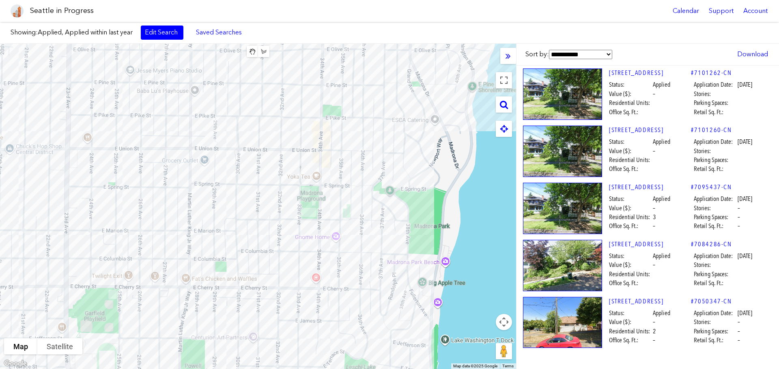
drag, startPoint x: 359, startPoint y: 163, endPoint x: 276, endPoint y: 164, distance: 82.8
click at [276, 164] on div at bounding box center [258, 207] width 516 height 326
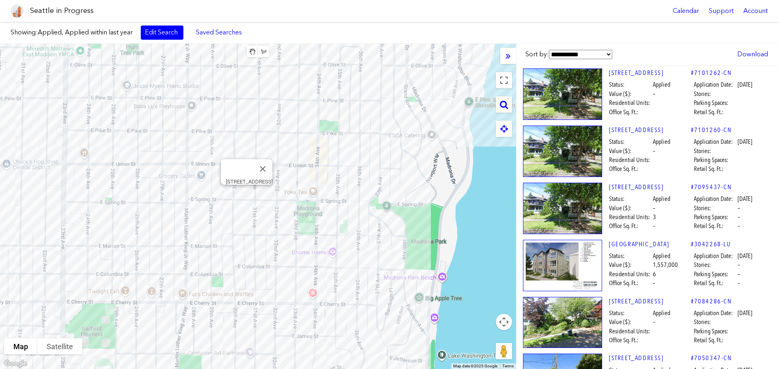
click at [246, 194] on div "[STREET_ADDRESS]" at bounding box center [258, 207] width 516 height 326
drag, startPoint x: 278, startPoint y: 145, endPoint x: 308, endPoint y: 184, distance: 49.4
click at [308, 184] on div at bounding box center [258, 207] width 516 height 326
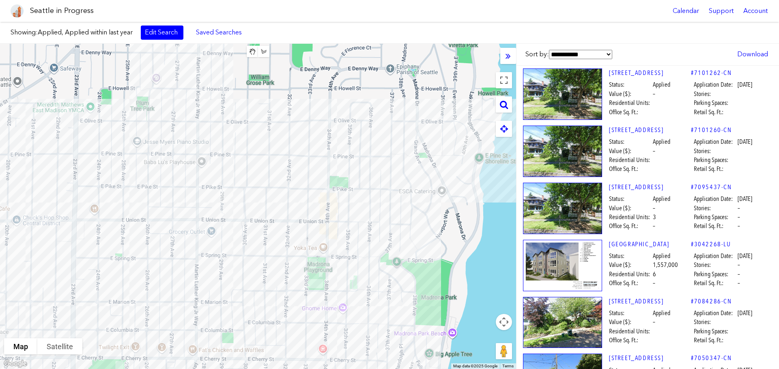
drag, startPoint x: 278, startPoint y: 152, endPoint x: 288, endPoint y: 209, distance: 57.3
click at [288, 209] on div at bounding box center [258, 207] width 516 height 326
click at [164, 34] on link "Edit Search" at bounding box center [162, 33] width 43 height 14
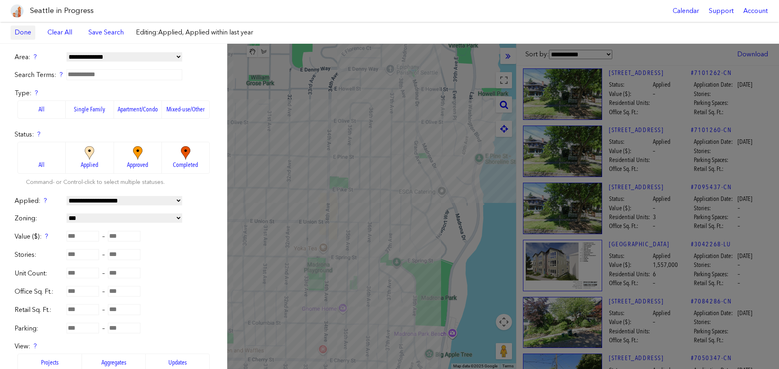
click at [25, 36] on link "Done" at bounding box center [23, 33] width 25 height 14
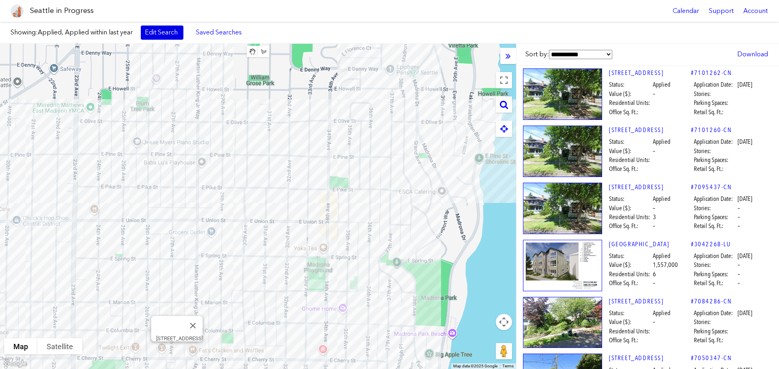
click at [166, 34] on link "Edit Search" at bounding box center [162, 33] width 43 height 14
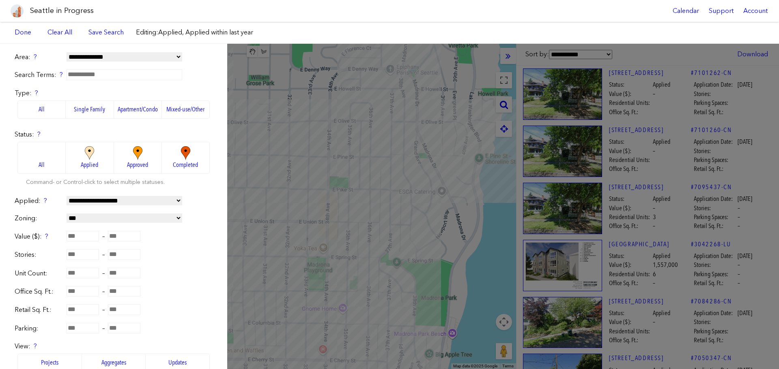
click at [122, 202] on select "**********" at bounding box center [125, 200] width 116 height 9
select select
click at [67, 196] on select "**********" at bounding box center [125, 200] width 116 height 9
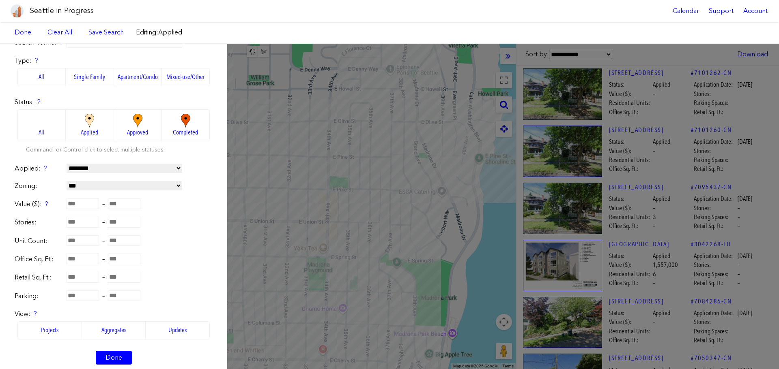
click at [127, 188] on select "**********" at bounding box center [125, 185] width 116 height 9
click at [132, 185] on select "**********" at bounding box center [125, 185] width 116 height 9
select select "**"
click at [67, 181] on select "**********" at bounding box center [125, 185] width 116 height 9
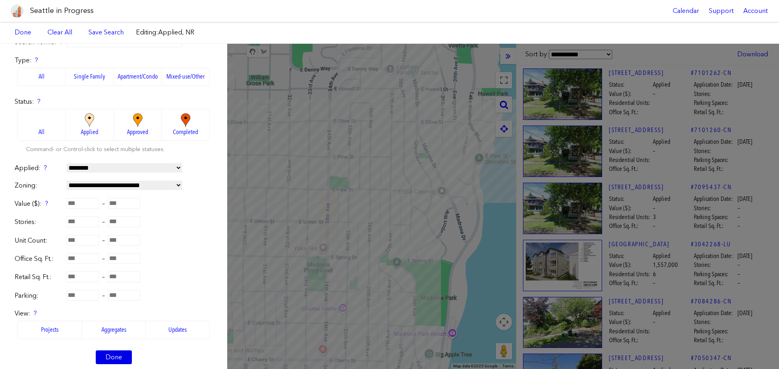
click at [113, 360] on link "Done" at bounding box center [114, 358] width 36 height 14
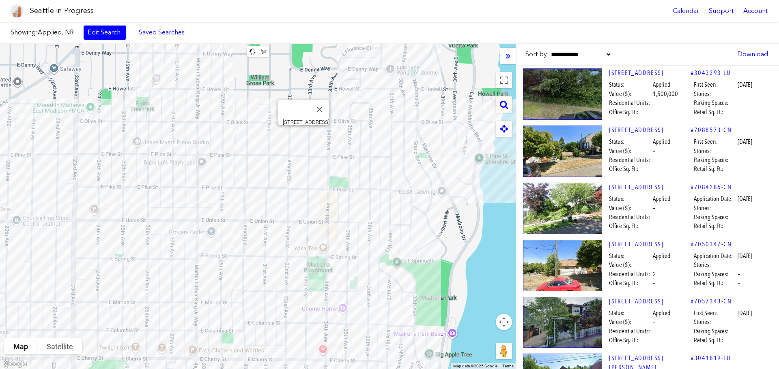
click at [301, 134] on div "[STREET_ADDRESS]" at bounding box center [258, 207] width 516 height 326
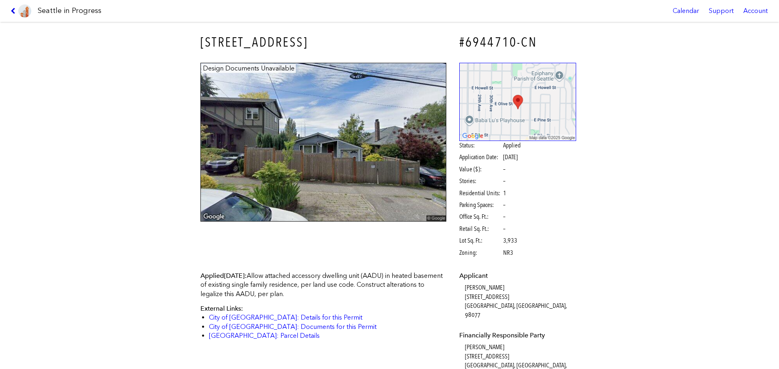
click at [12, 13] on icon at bounding box center [15, 11] width 8 height 6
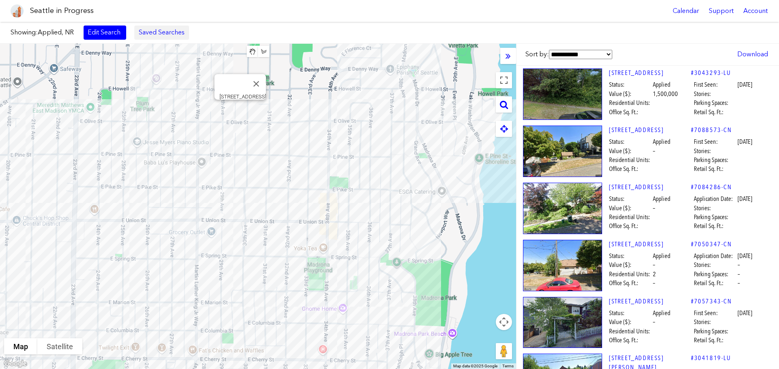
click at [147, 32] on link "Saved Searches" at bounding box center [161, 33] width 55 height 14
